Goal: Task Accomplishment & Management: Manage account settings

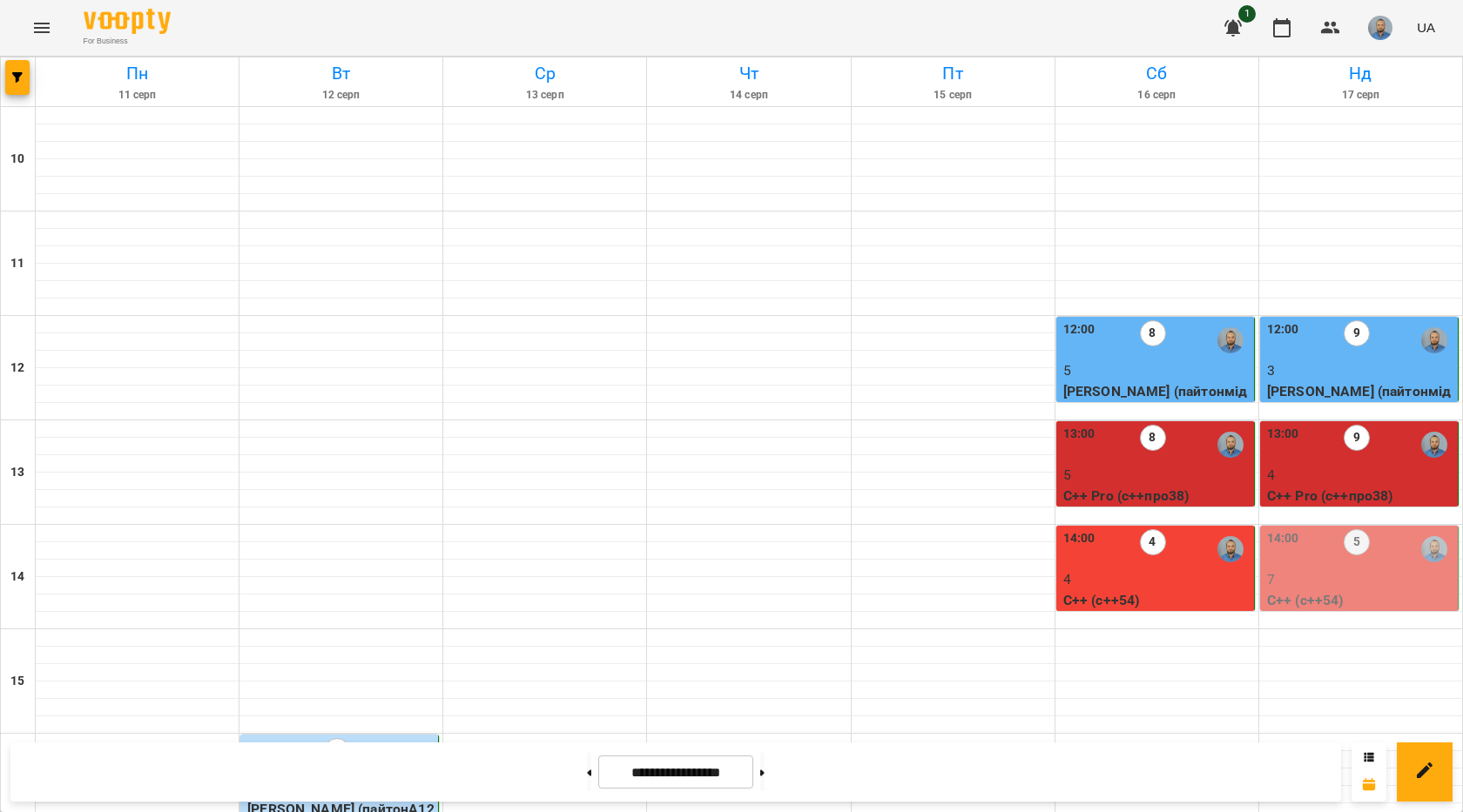
scroll to position [174, 0]
click at [1385, 590] on p "C++ (с++54)" at bounding box center [1360, 600] width 187 height 21
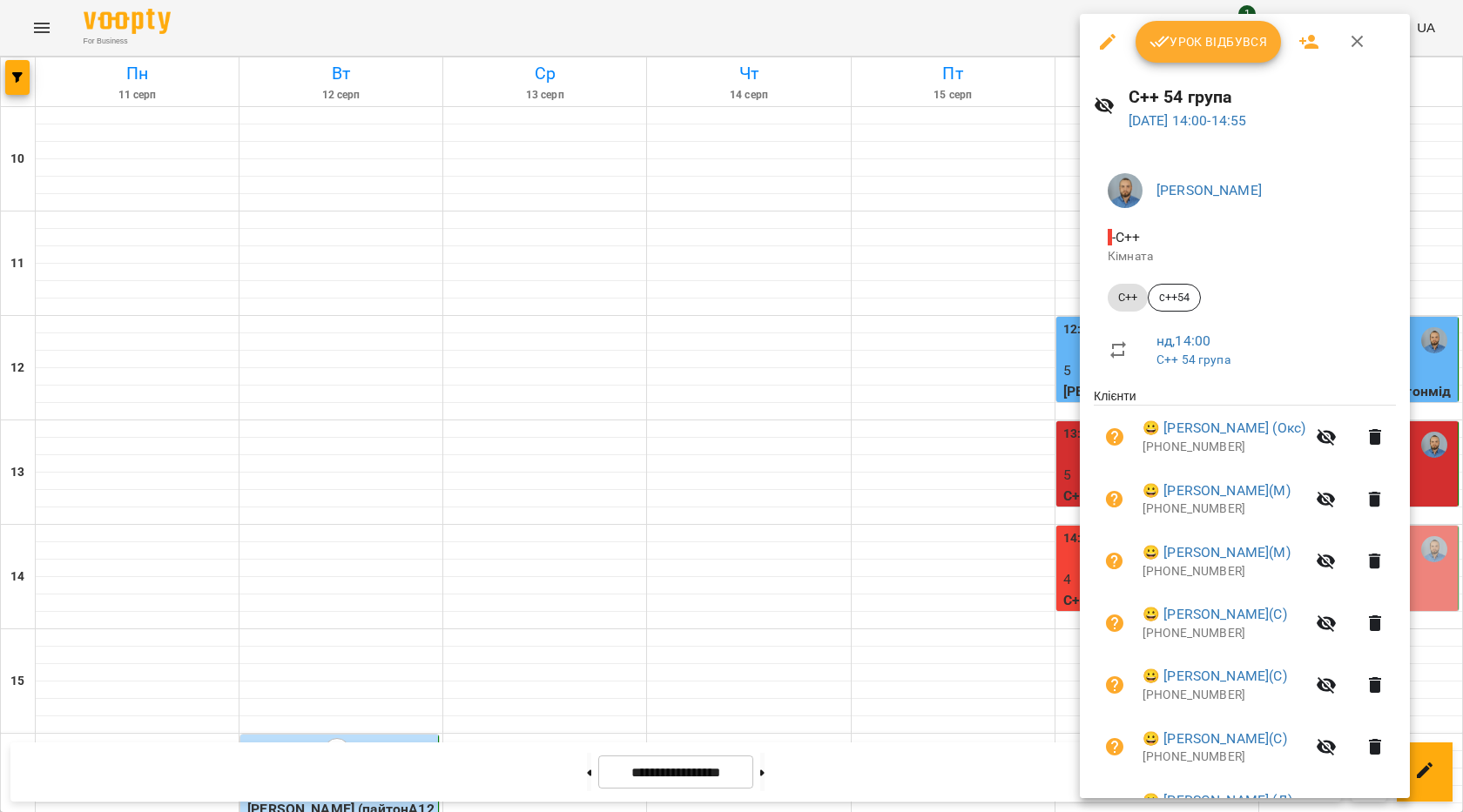
click at [1209, 50] on span "Урок відбувся" at bounding box center [1209, 41] width 118 height 21
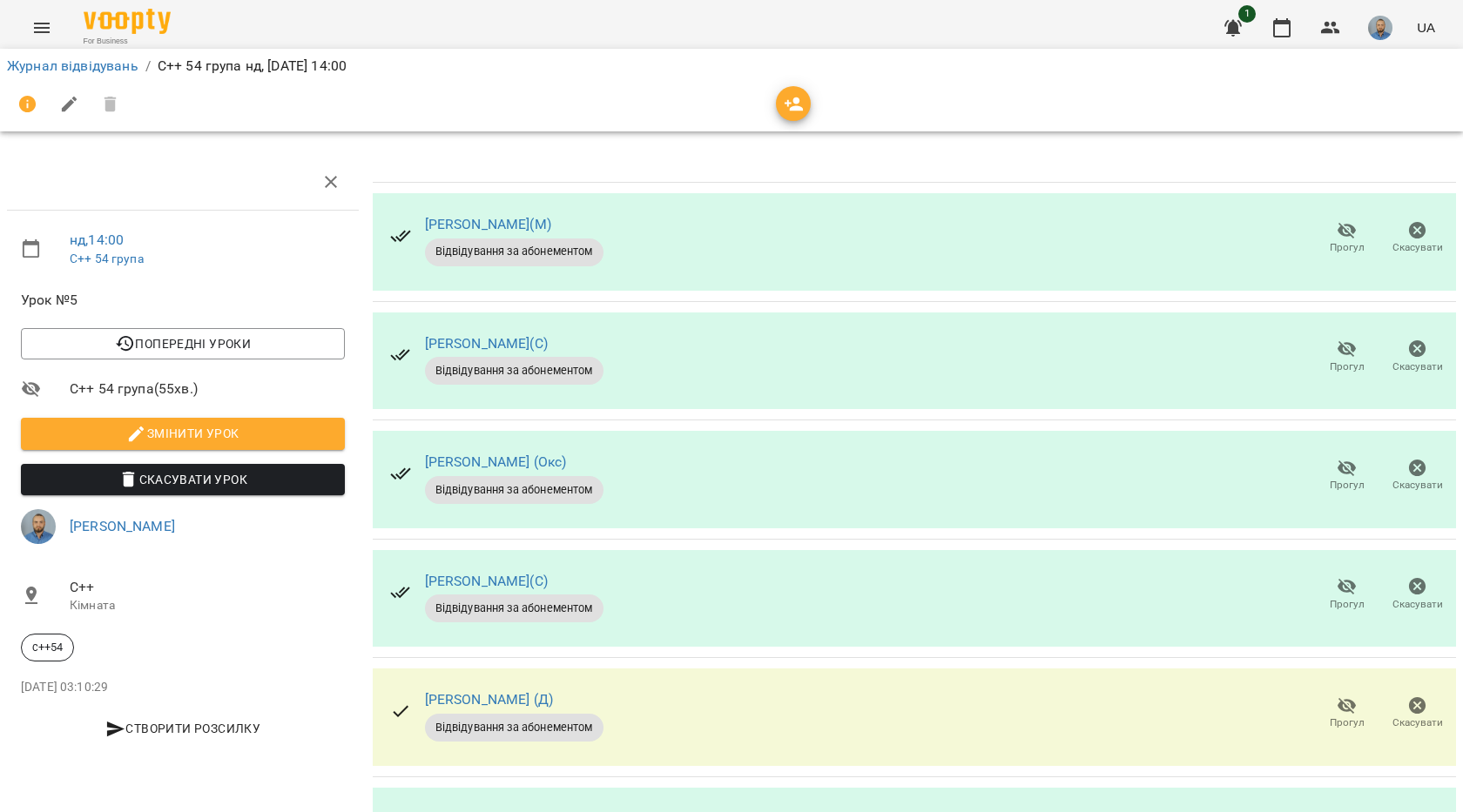
click at [1338, 232] on icon "button" at bounding box center [1347, 231] width 19 height 16
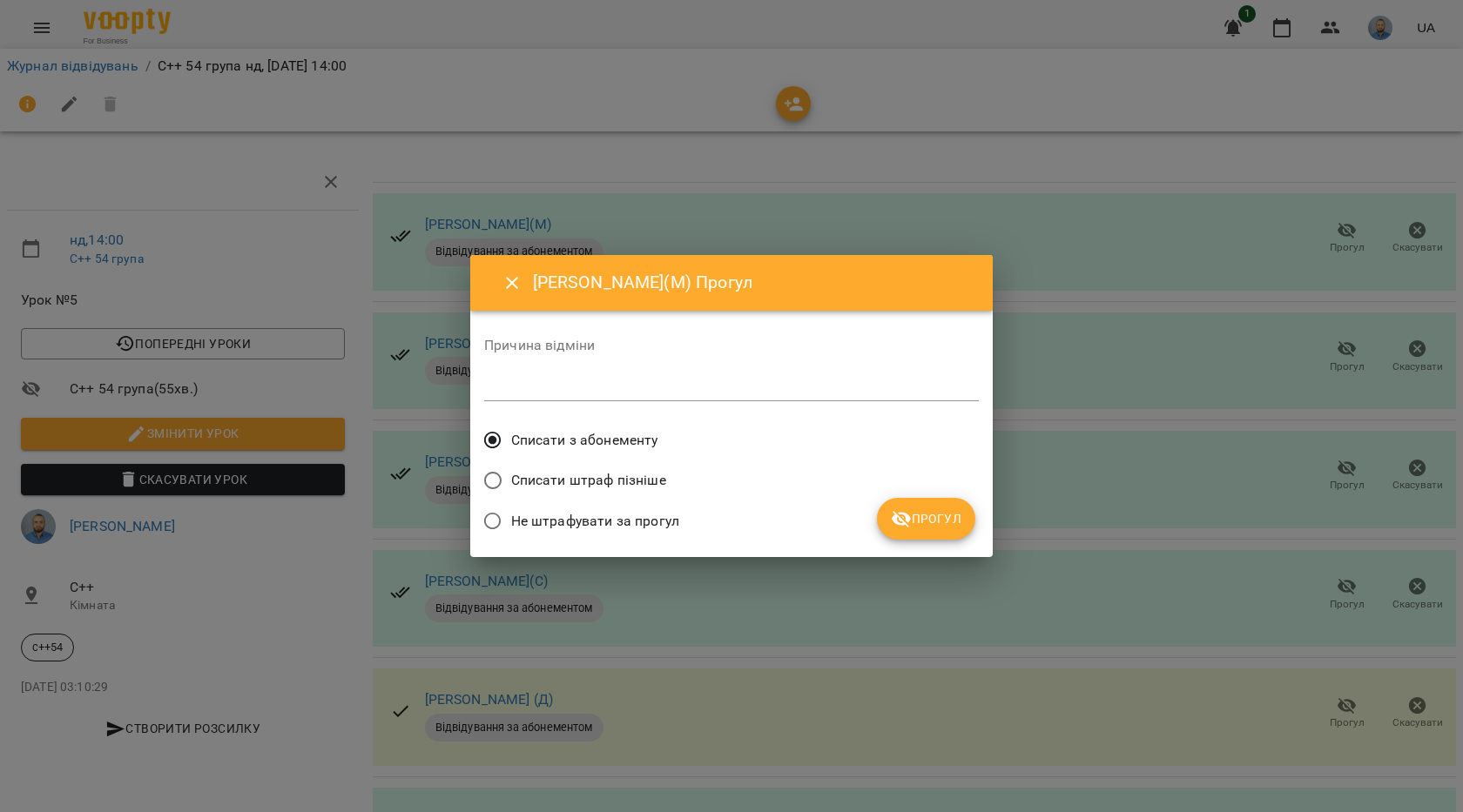
click at [950, 526] on span "Прогул" at bounding box center [926, 519] width 71 height 21
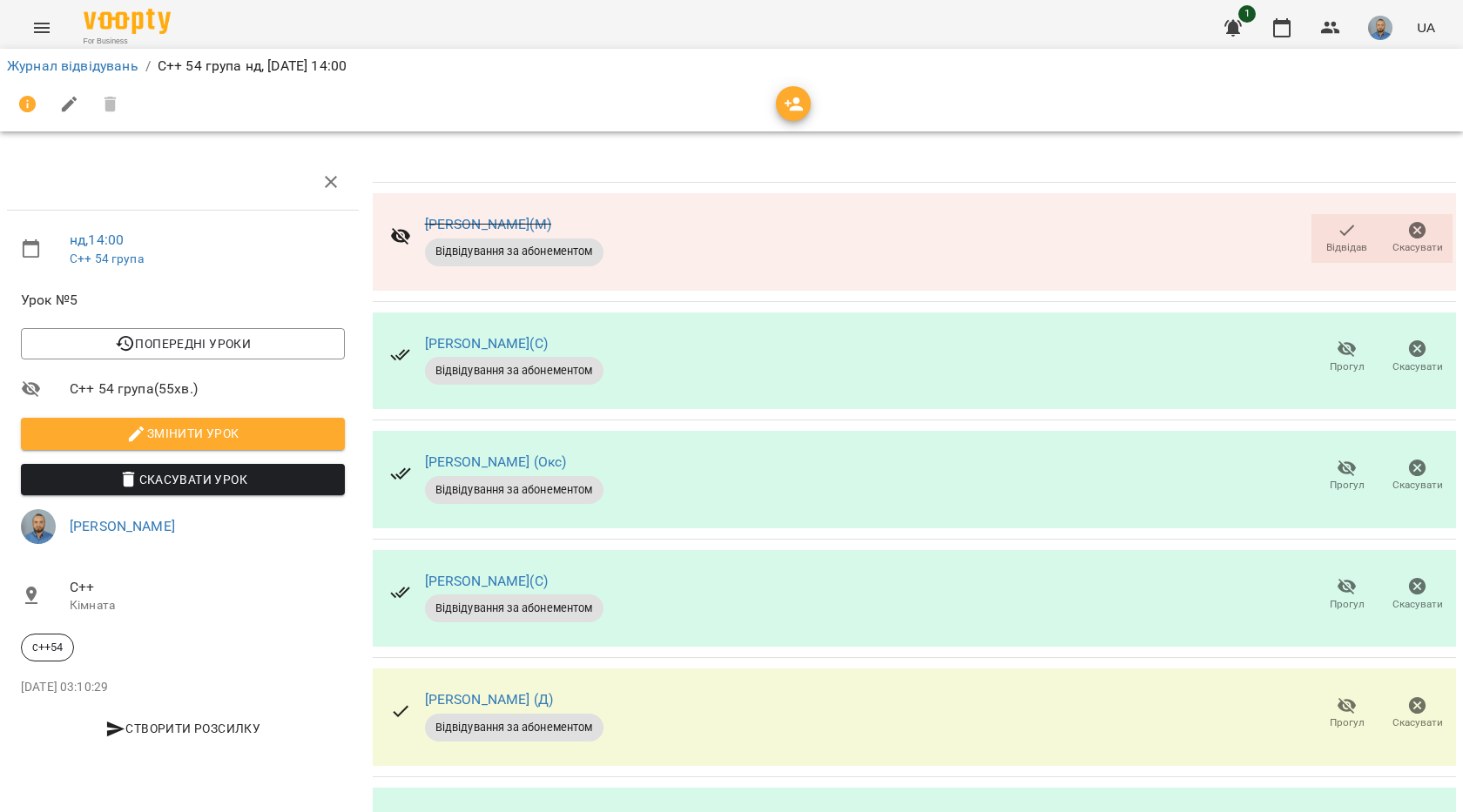
click at [1337, 357] on icon "button" at bounding box center [1347, 349] width 21 height 21
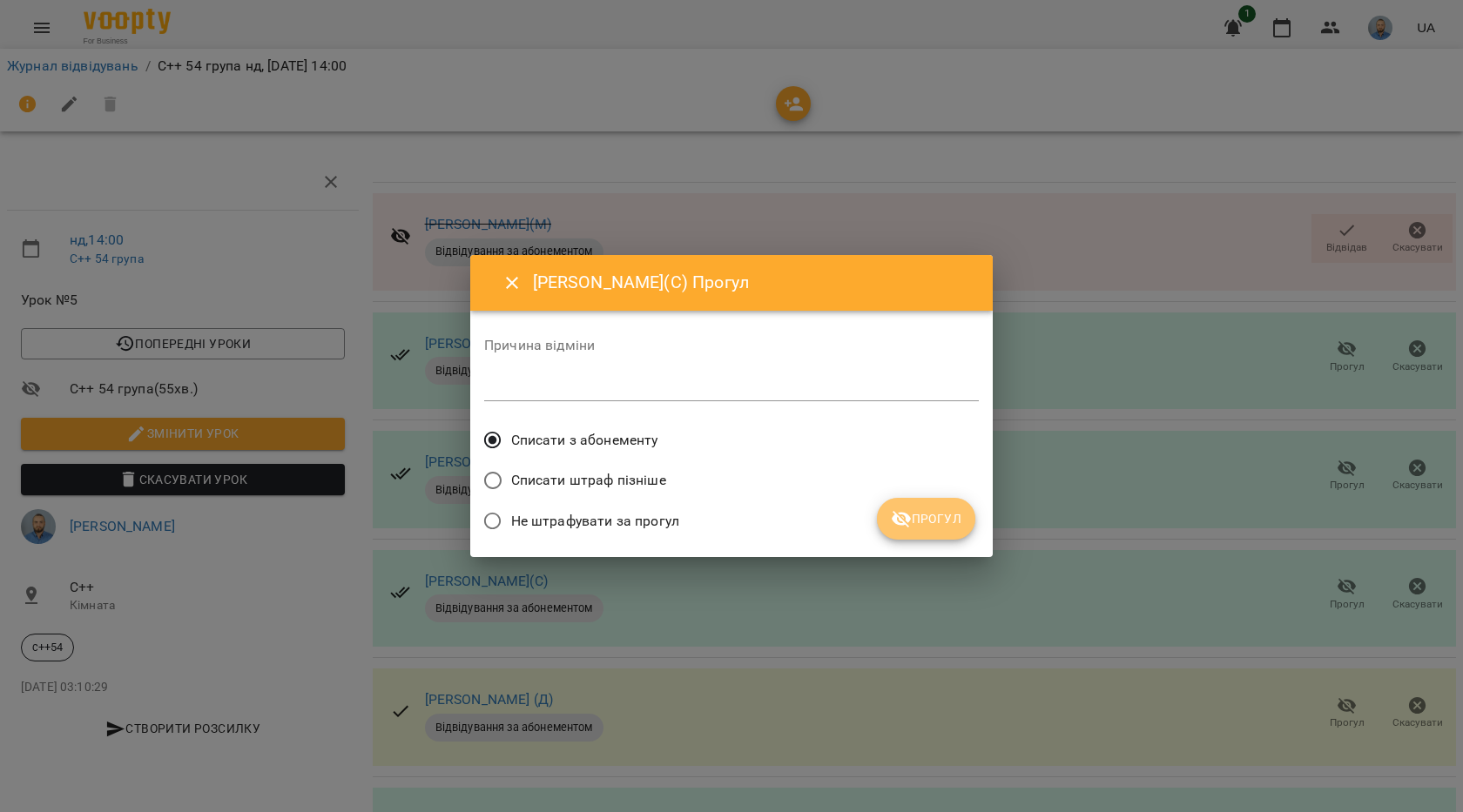
click at [908, 533] on button "Прогул" at bounding box center [926, 519] width 98 height 42
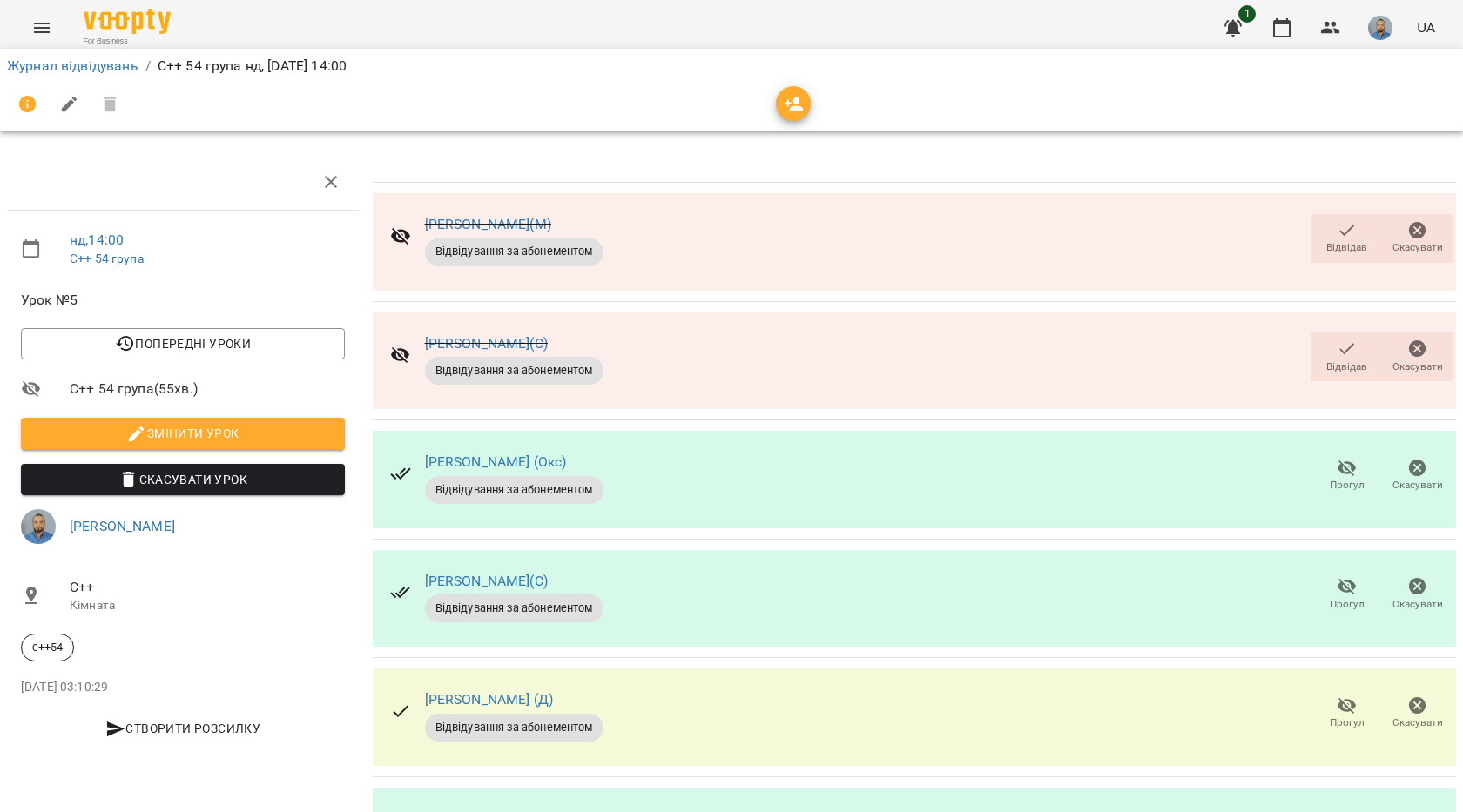
click at [1323, 568] on div "Прогул Скасувати" at bounding box center [1381, 595] width 148 height 55
click at [1323, 573] on button "Прогул" at bounding box center [1347, 596] width 71 height 49
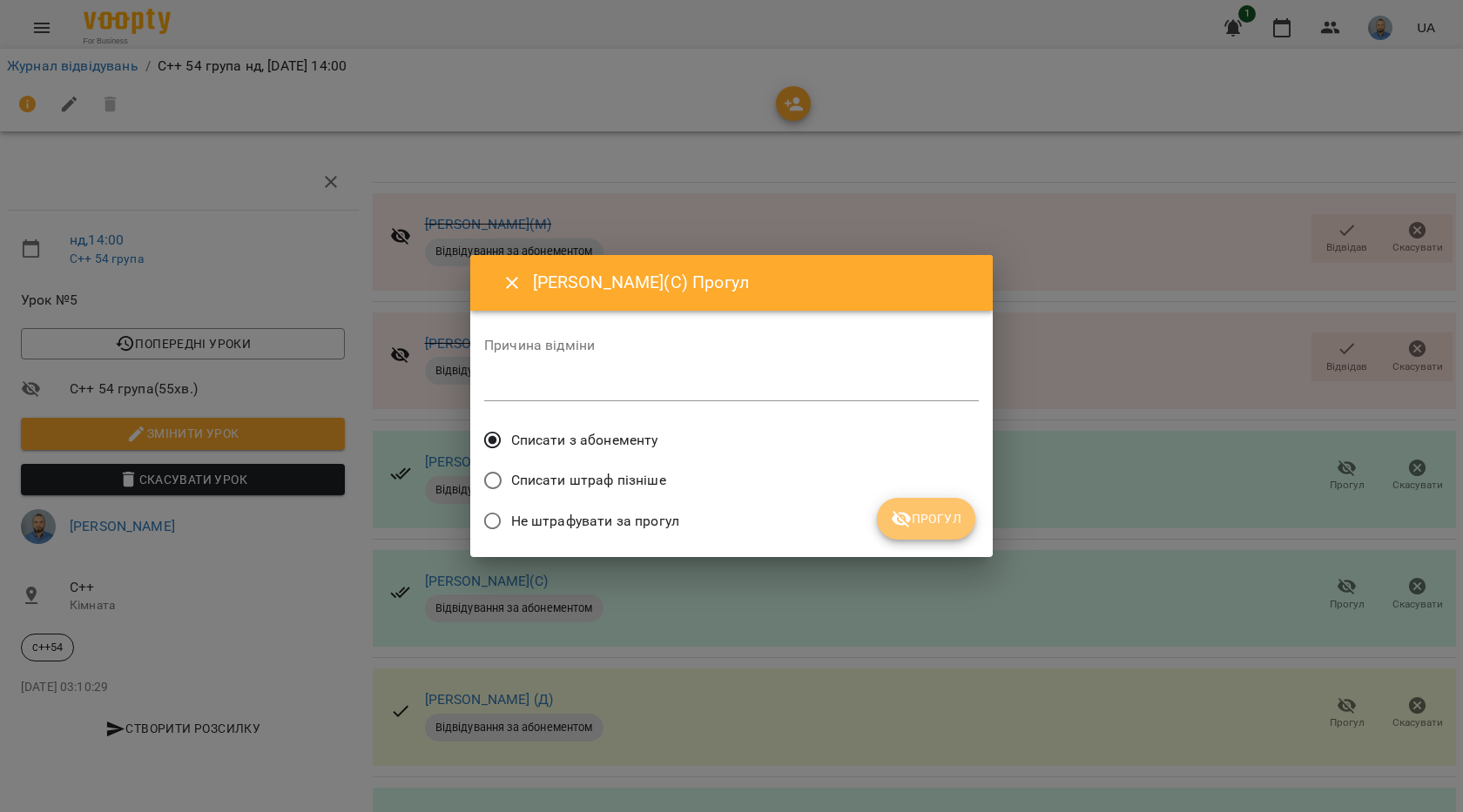
click at [940, 516] on span "Прогул" at bounding box center [926, 519] width 71 height 21
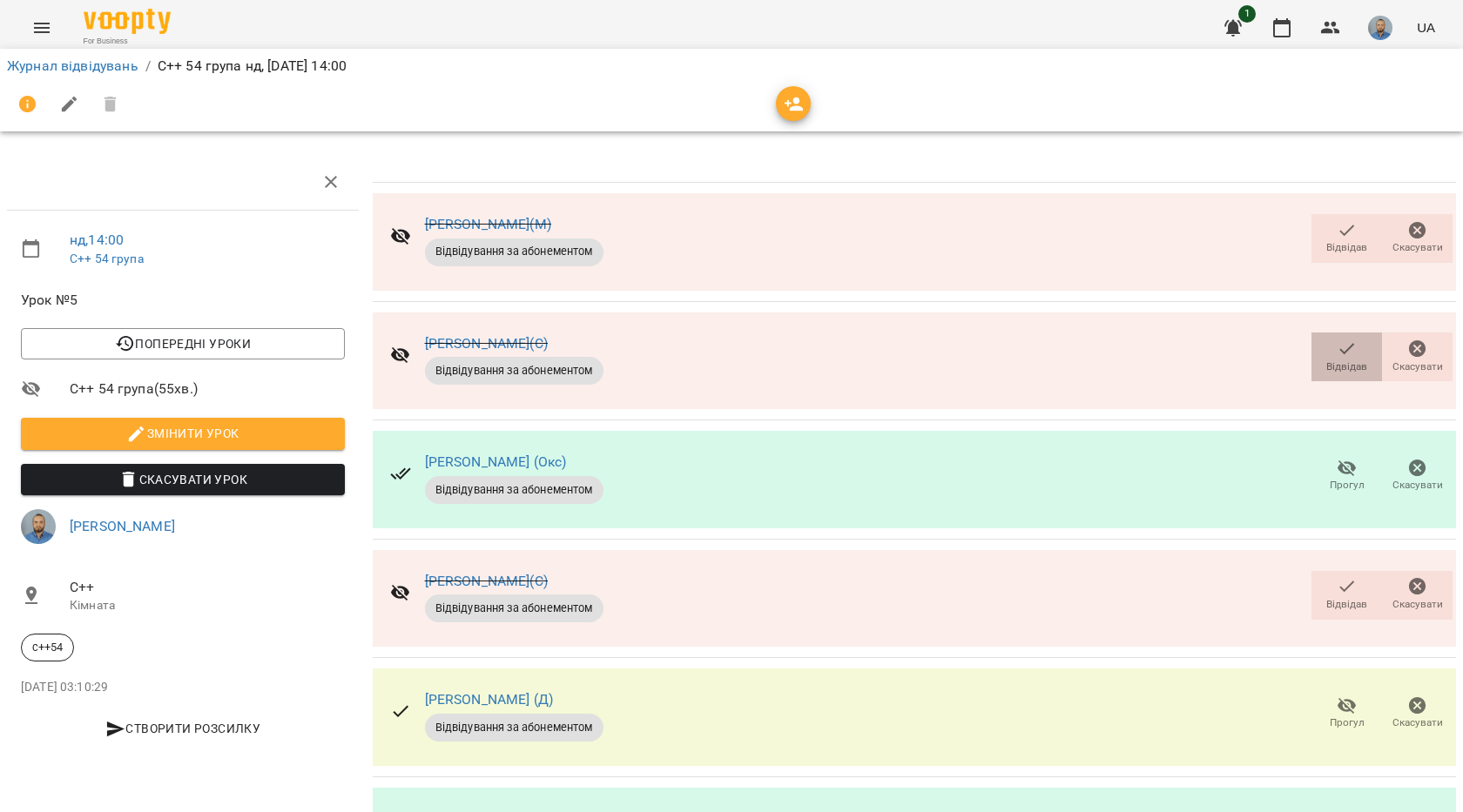
click at [1311, 345] on button "Відвідав" at bounding box center [1347, 357] width 71 height 49
